Goal: Information Seeking & Learning: Find contact information

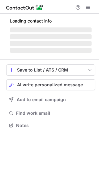
scroll to position [3, 3]
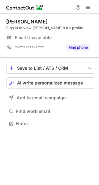
scroll to position [3, 3]
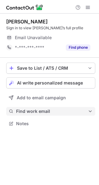
click at [36, 110] on span "Find work email" at bounding box center [52, 112] width 72 height 6
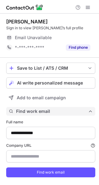
scroll to position [13, 0]
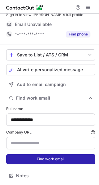
click at [23, 161] on button "Find work email" at bounding box center [50, 159] width 89 height 10
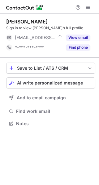
scroll to position [3, 3]
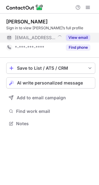
click at [56, 42] on div "***@lscindustrial.ca" at bounding box center [34, 38] width 56 height 10
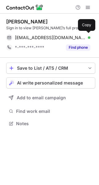
click at [56, 42] on div "danf@lscindustrial.ca Verified Copy" at bounding box center [48, 38] width 84 height 10
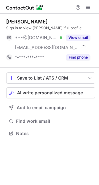
scroll to position [129, 99]
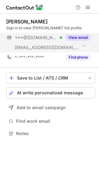
click at [82, 39] on button "View email" at bounding box center [78, 38] width 24 height 6
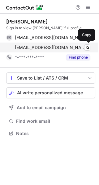
click at [60, 44] on div "hapostolides@creditcanada.com Verified Copy" at bounding box center [48, 48] width 84 height 10
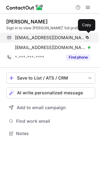
click at [40, 36] on span "haridosmac@gmail.com" at bounding box center [50, 38] width 71 height 6
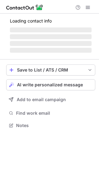
scroll to position [129, 99]
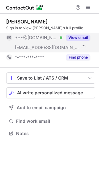
click at [73, 36] on button "View email" at bounding box center [78, 38] width 24 height 6
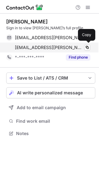
click at [49, 45] on span "livia.martinelli@reynaers.com" at bounding box center [49, 48] width 69 height 6
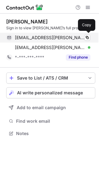
click at [49, 42] on div "livia.martinelli@yahoo.it Verified Copy" at bounding box center [48, 38] width 84 height 10
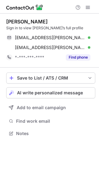
scroll to position [129, 99]
